Goal: Information Seeking & Learning: Learn about a topic

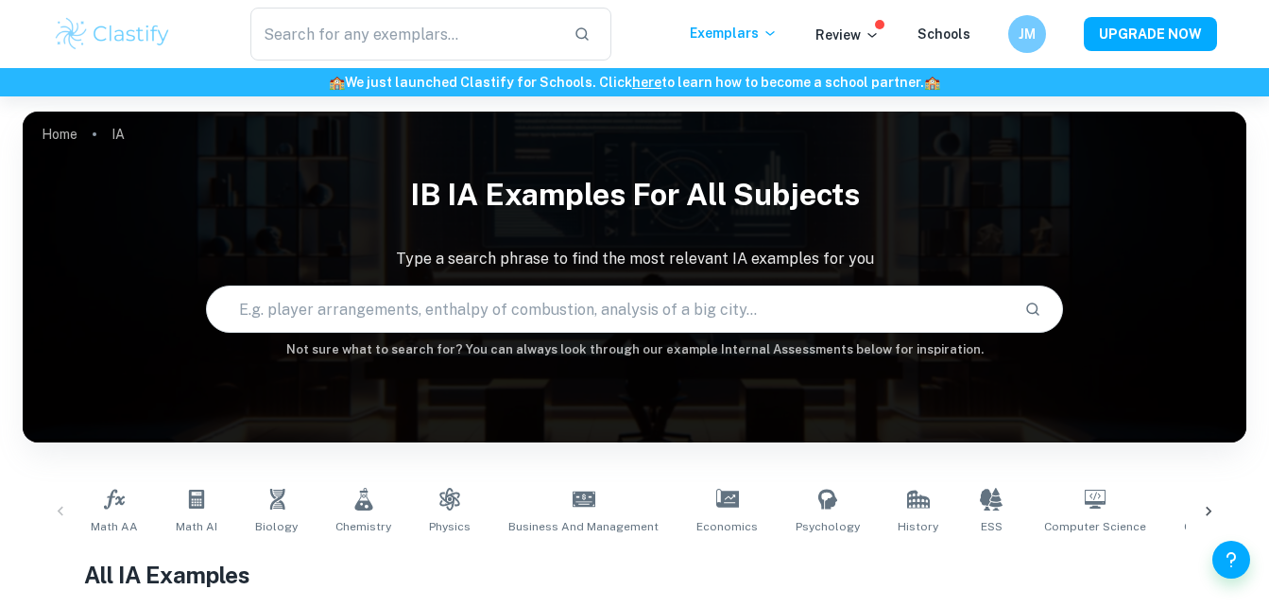
click at [266, 512] on link "Biology" at bounding box center [277, 511] width 58 height 62
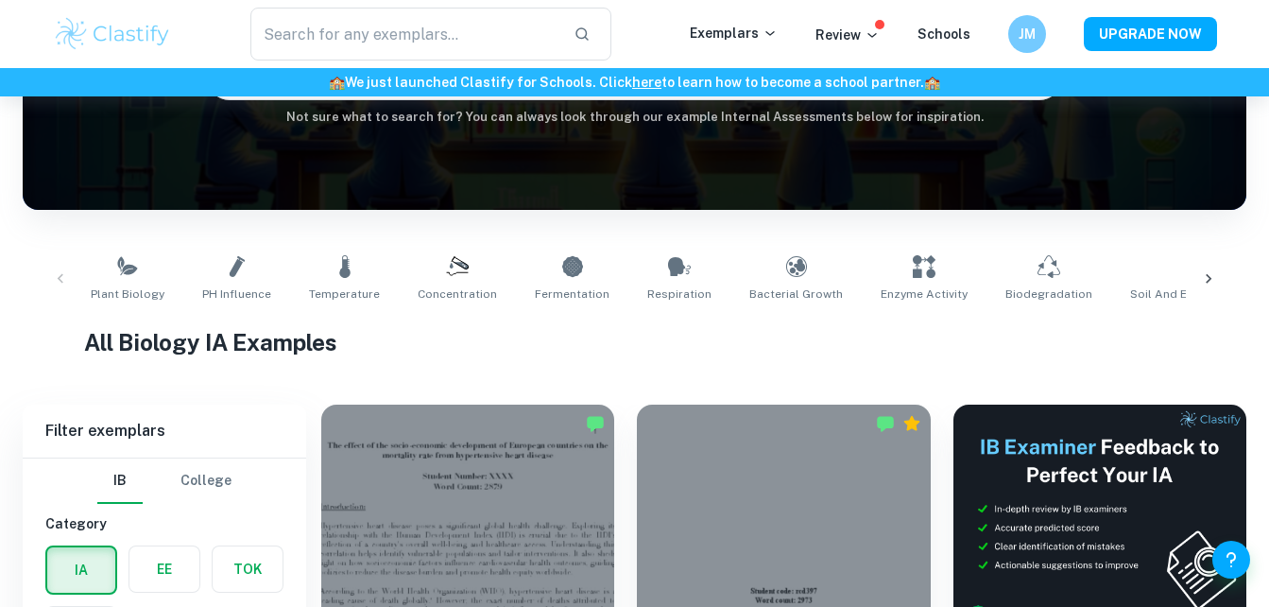
scroll to position [385, 0]
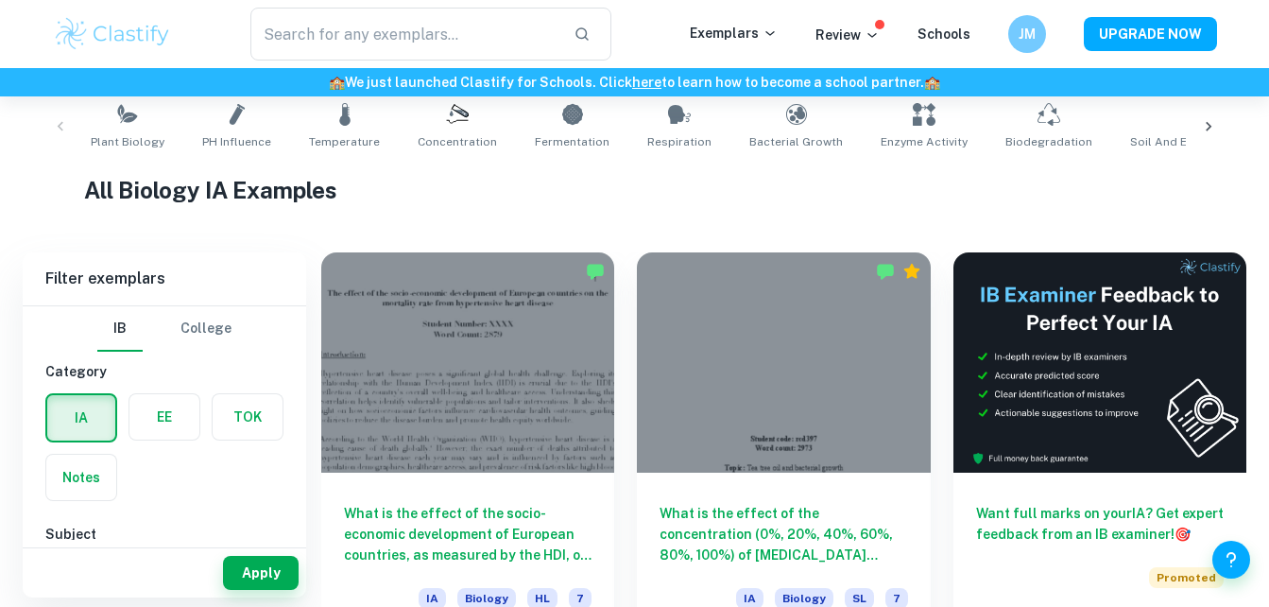
click at [456, 503] on h6 "What is the effect of the socio-economic development of European countries, as …" at bounding box center [468, 534] width 248 height 62
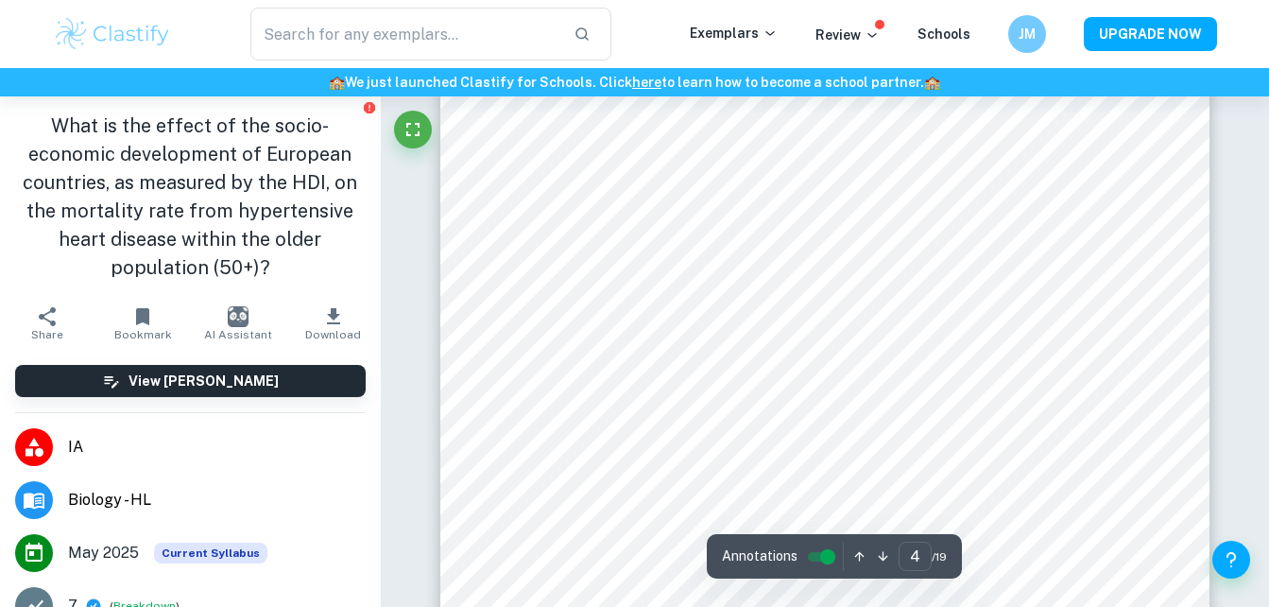
scroll to position [3634, 0]
type input "8"
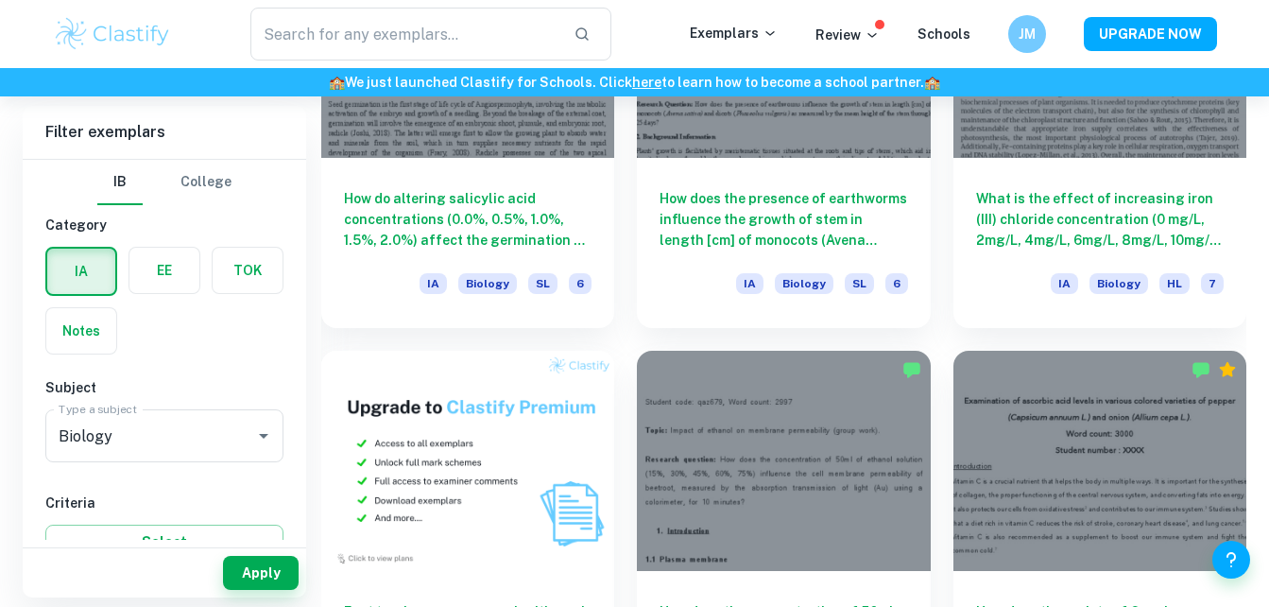
scroll to position [1114, 0]
